Goal: Use online tool/utility: Use online tool/utility

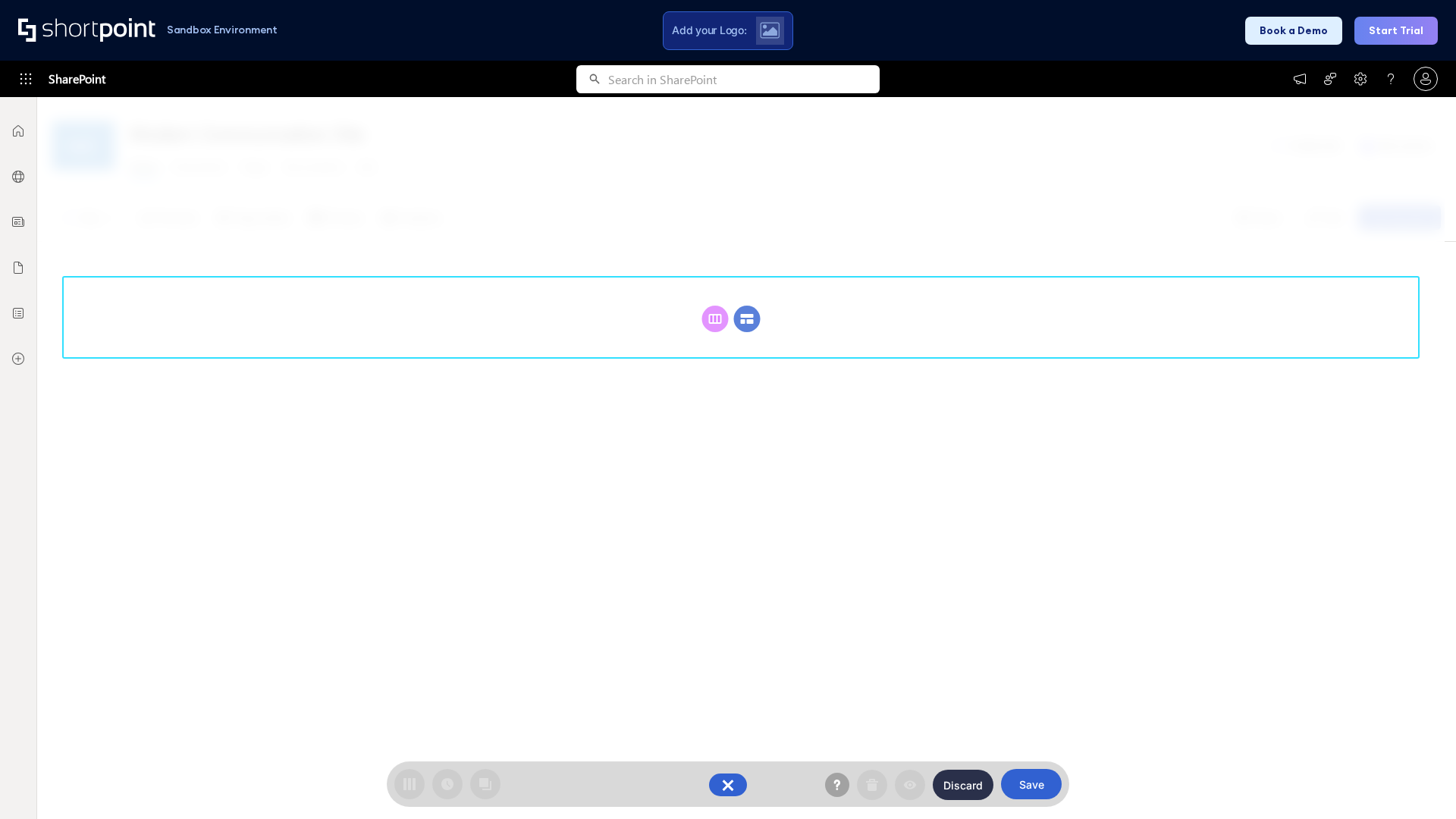
scroll to position [209, 0]
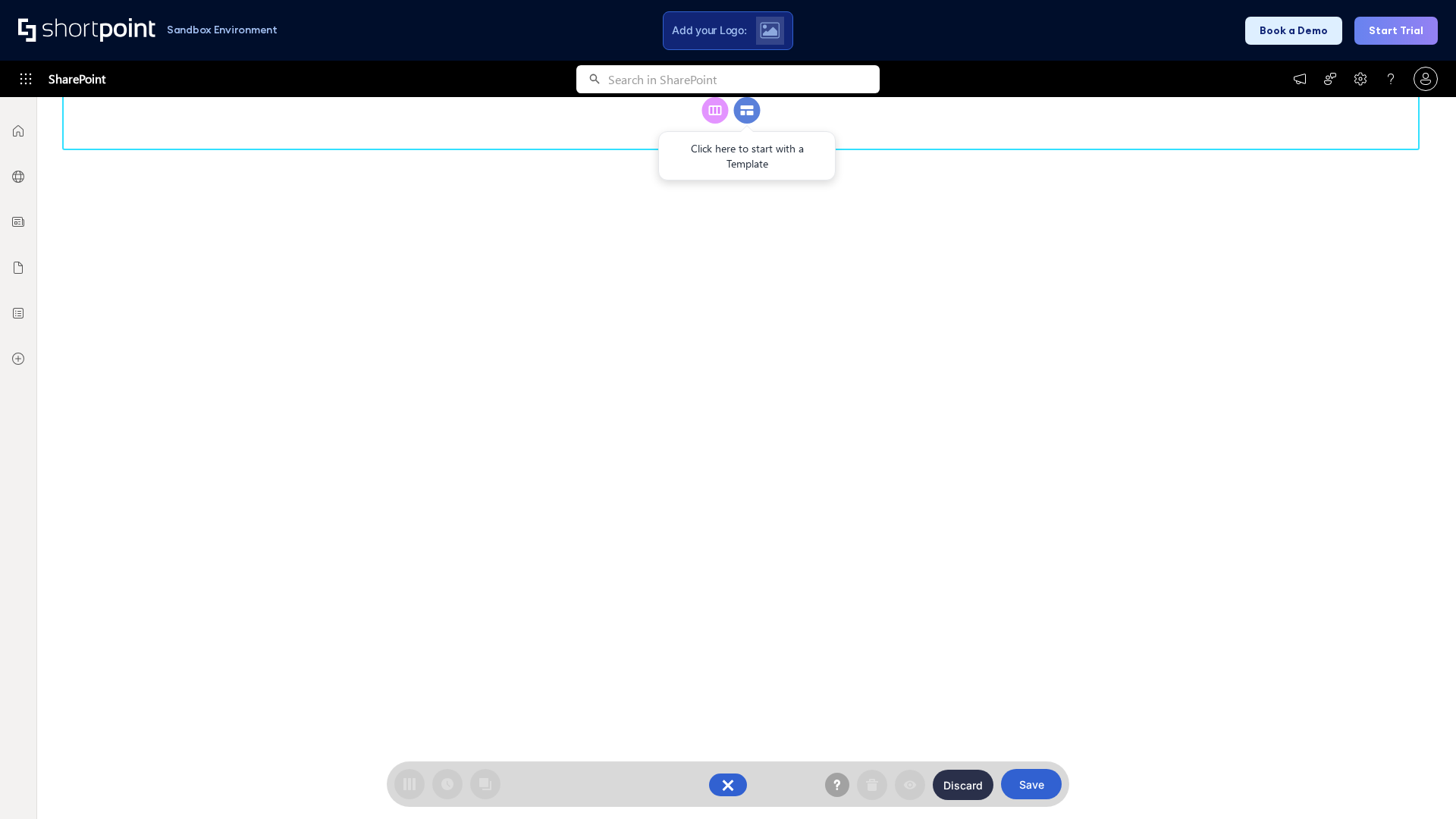
click at [746, 124] on circle at bounding box center [747, 110] width 27 height 27
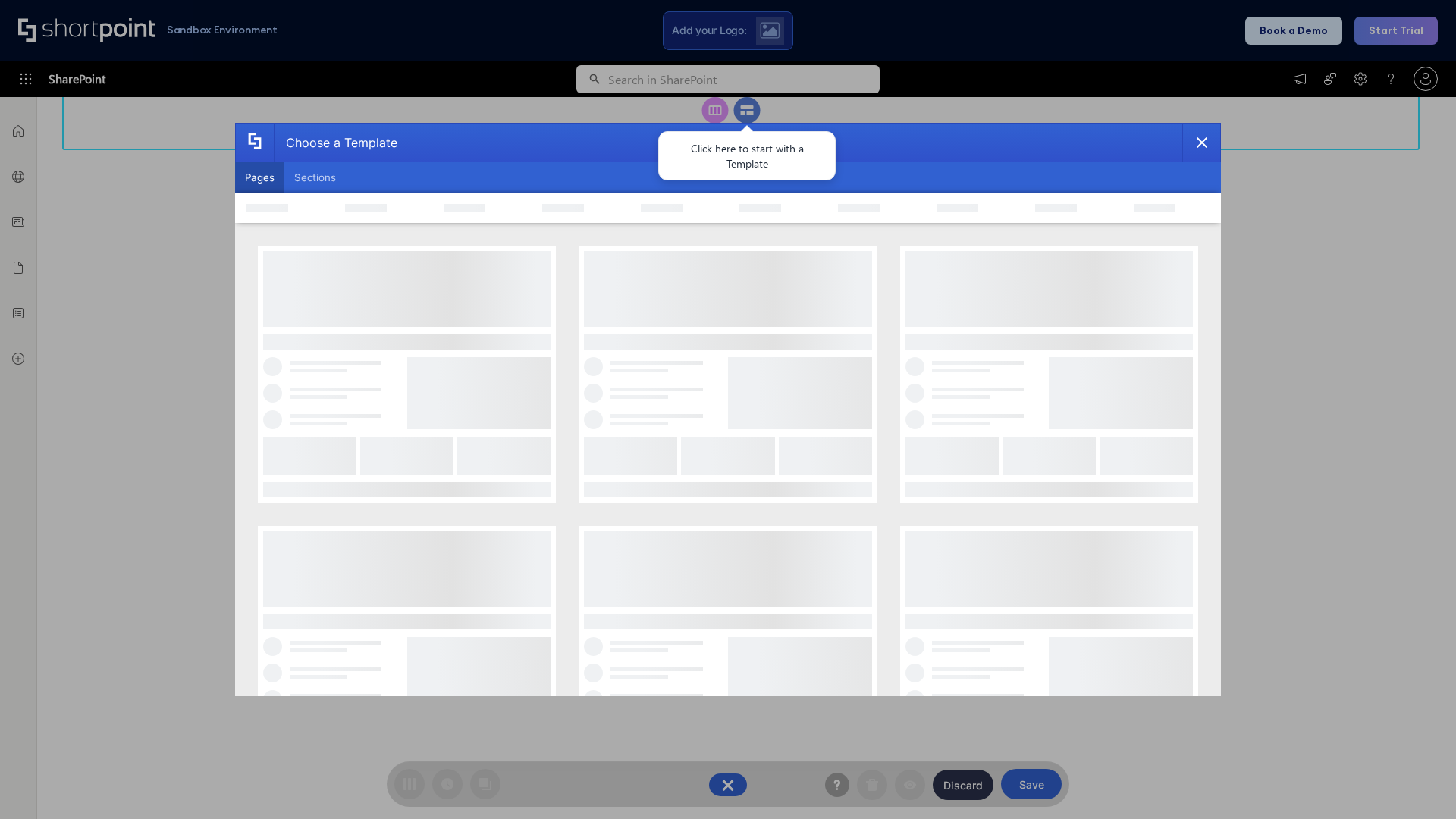
scroll to position [0, 0]
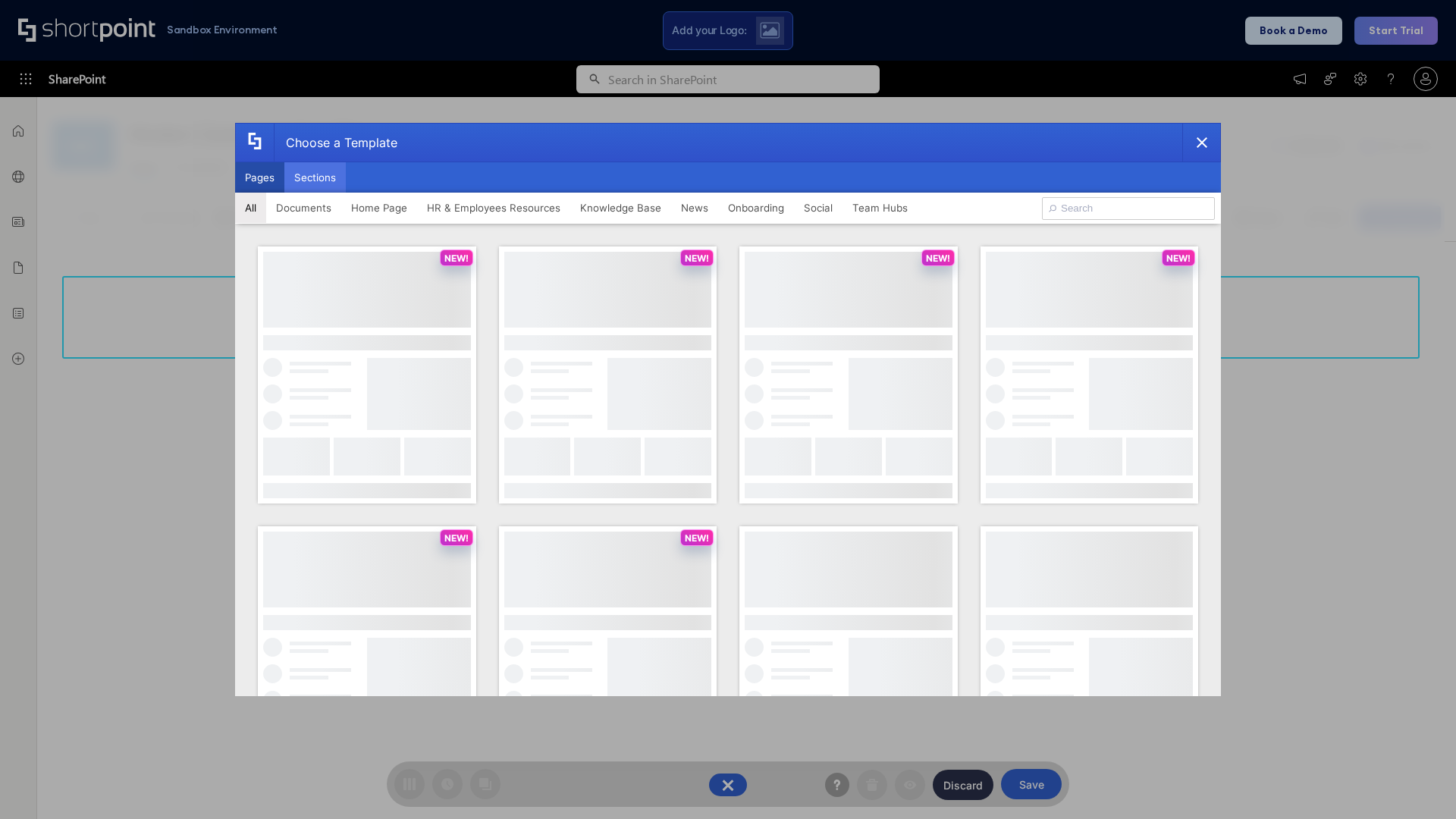
click at [314, 177] on button "Sections" at bounding box center [314, 177] width 61 height 30
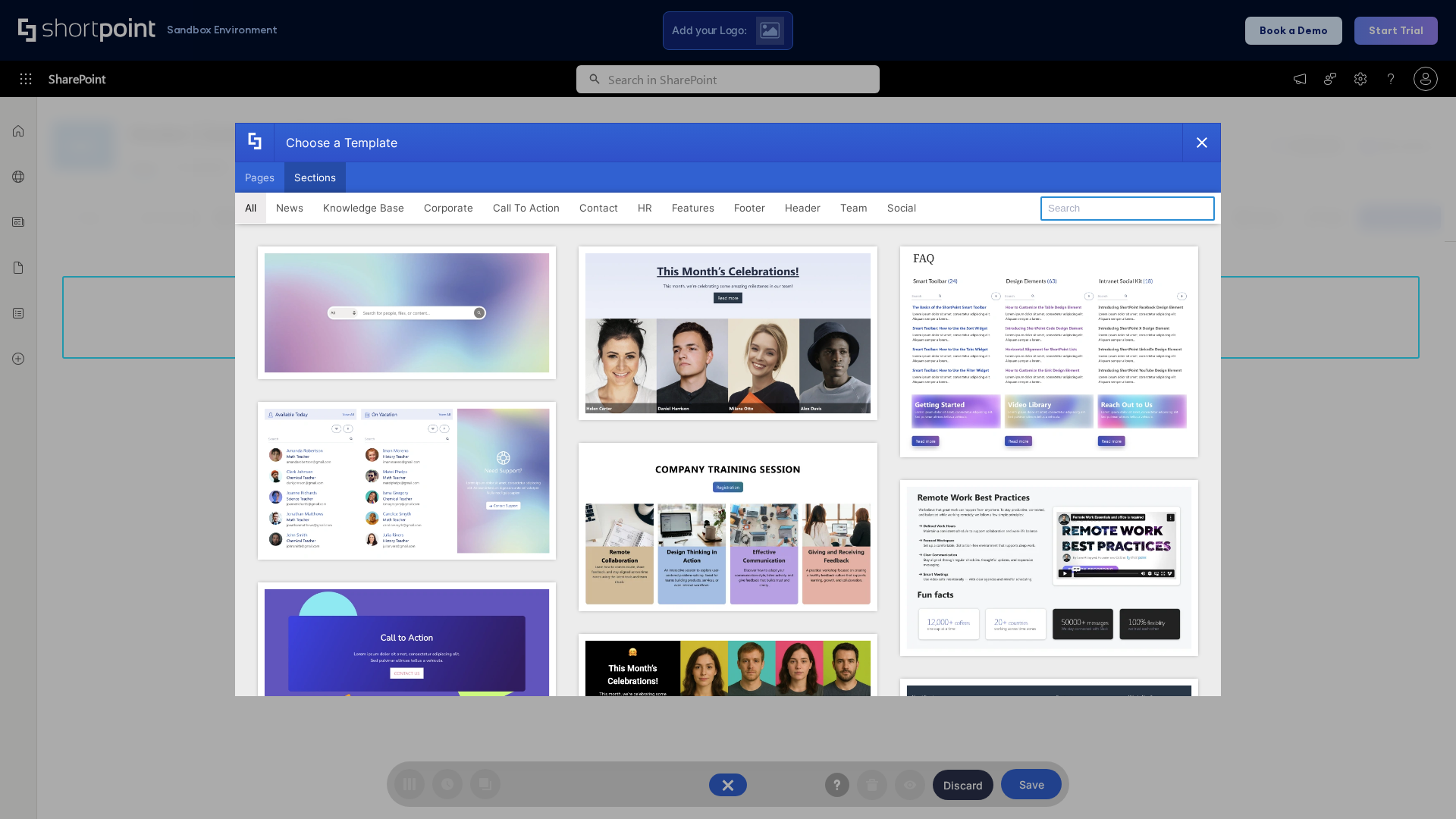
type input "Header 4"
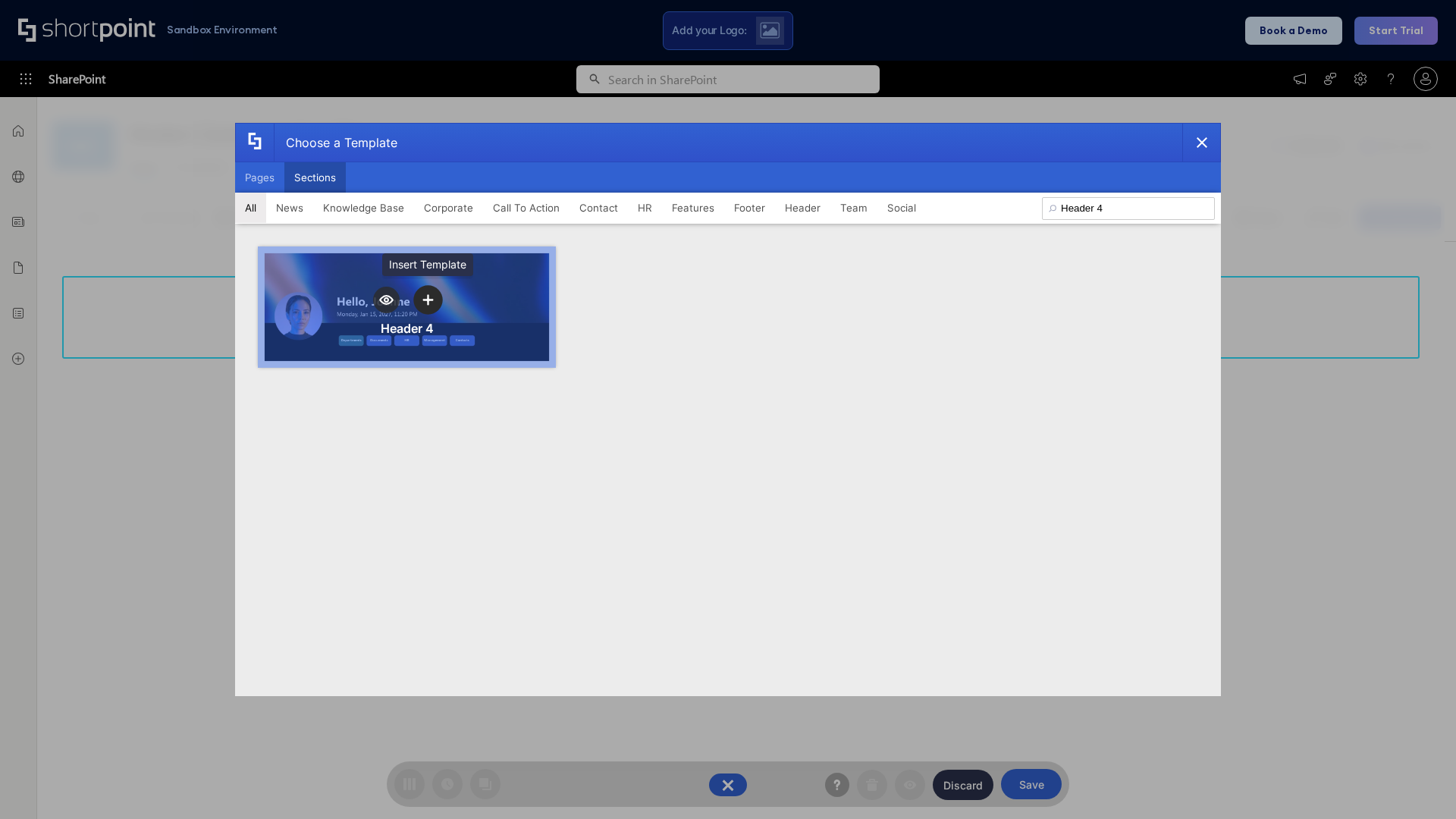
click at [428, 299] on icon "template selector" at bounding box center [427, 299] width 11 height 11
